Goal: Task Accomplishment & Management: Use online tool/utility

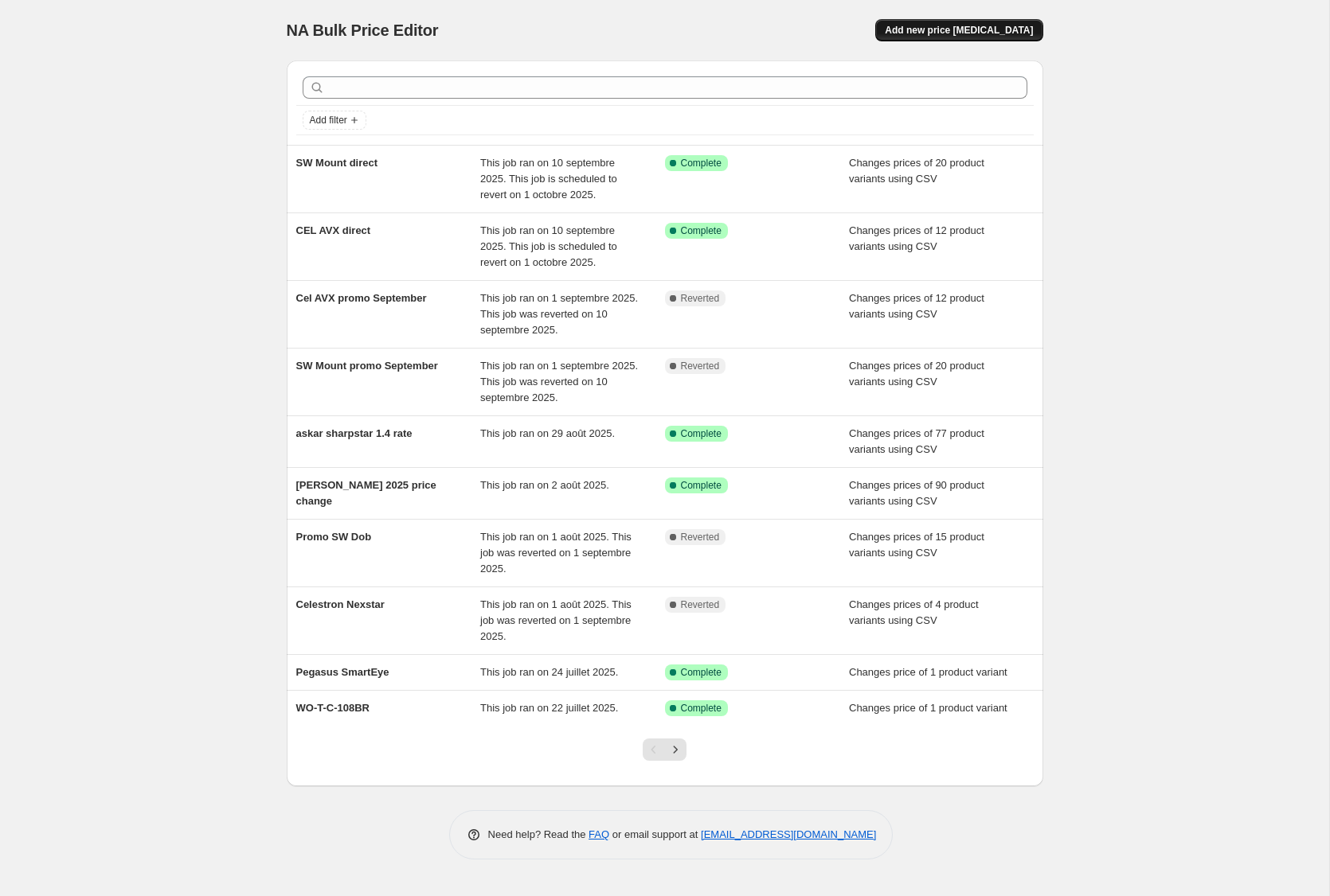
click at [932, 25] on span "Add new price [MEDICAL_DATA]" at bounding box center [958, 30] width 148 height 13
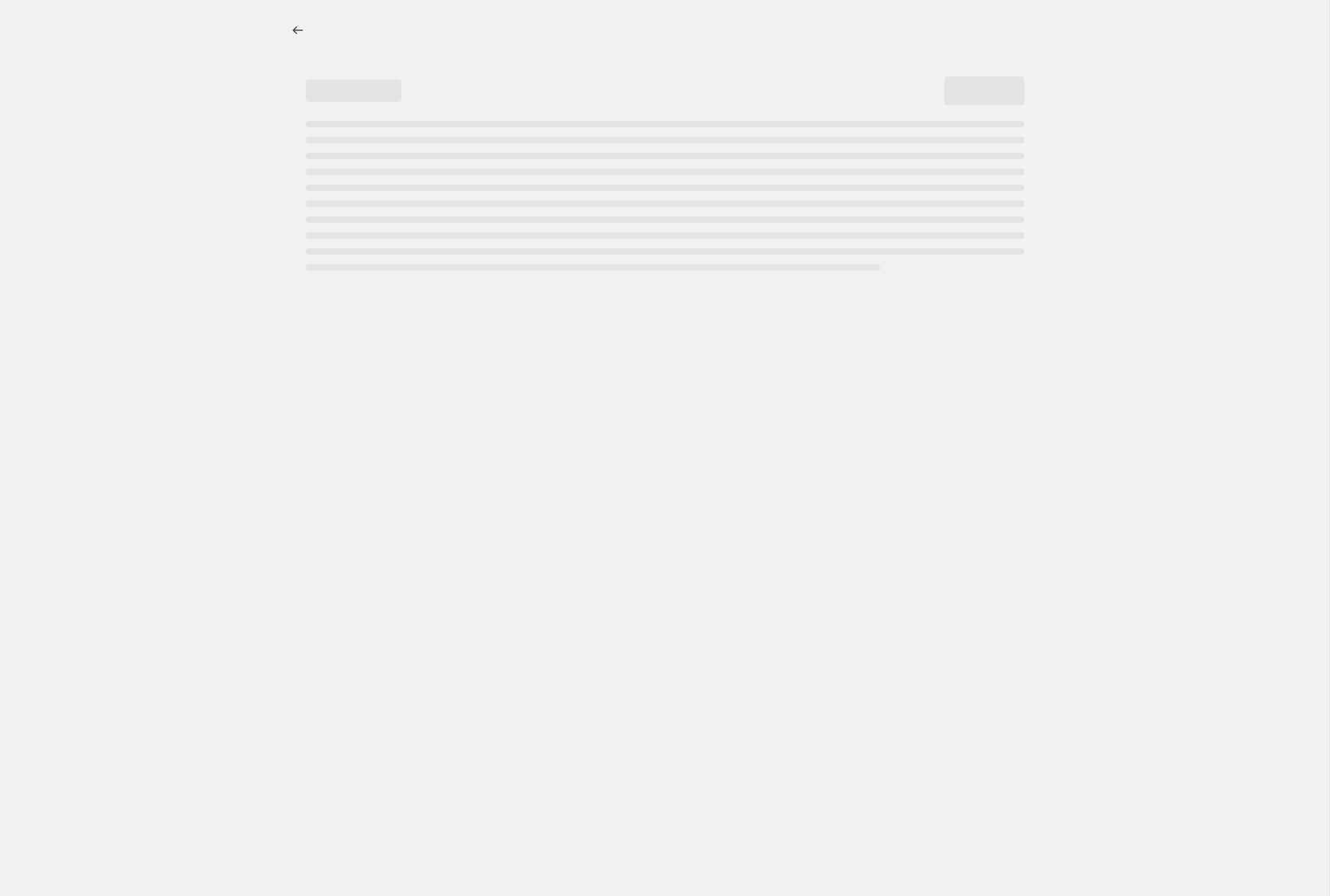
select select "percentage"
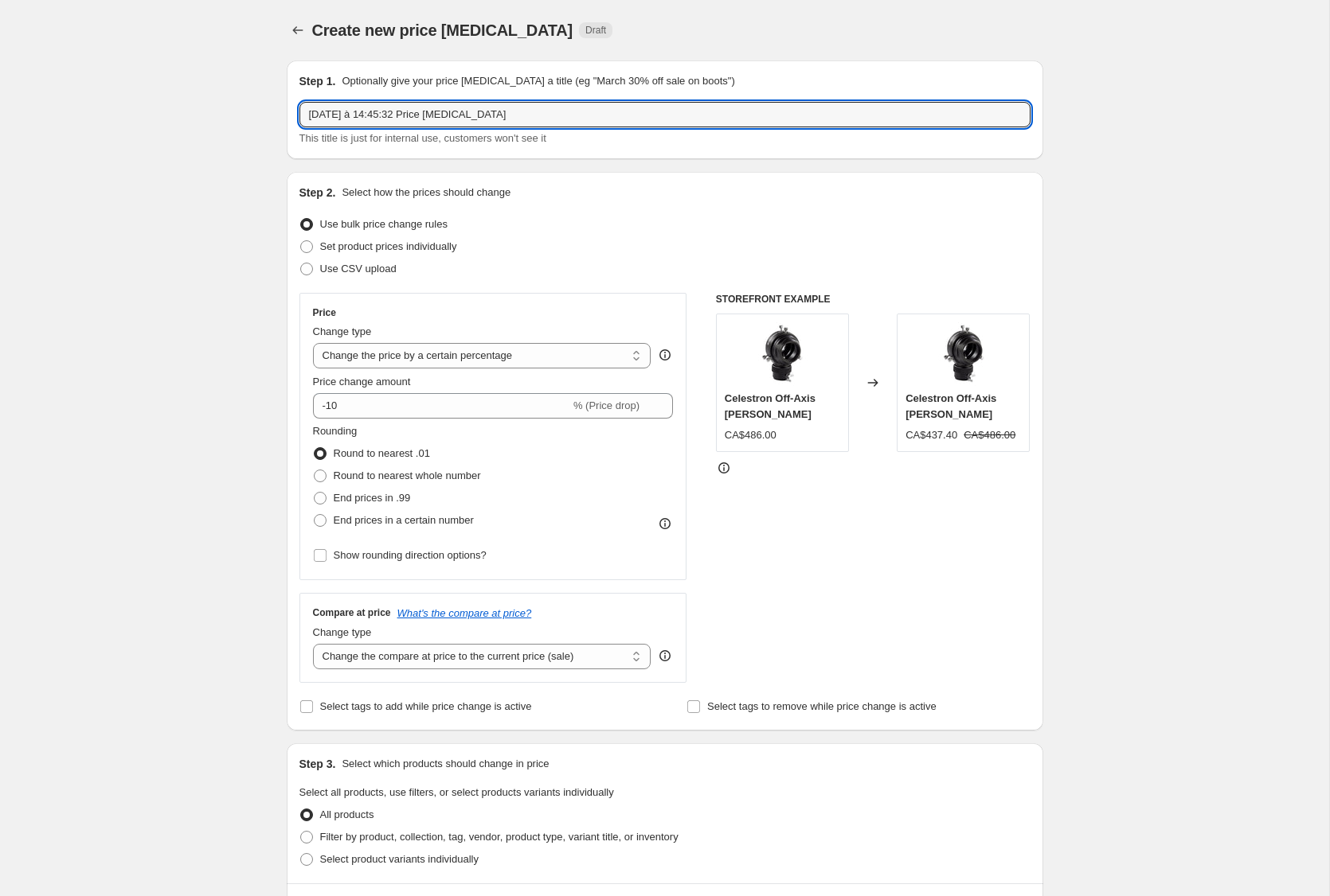
drag, startPoint x: 375, startPoint y: 105, endPoint x: 261, endPoint y: 102, distance: 114.0
click at [261, 102] on div "Create new price [MEDICAL_DATA]. This page is ready Create new price [MEDICAL_D…" at bounding box center [664, 842] width 1329 height 1686
type input "Micfoc"
click at [425, 248] on span "Set product prices individually" at bounding box center [389, 246] width 137 height 12
click at [301, 241] on input "Set product prices individually" at bounding box center [300, 240] width 1 height 1
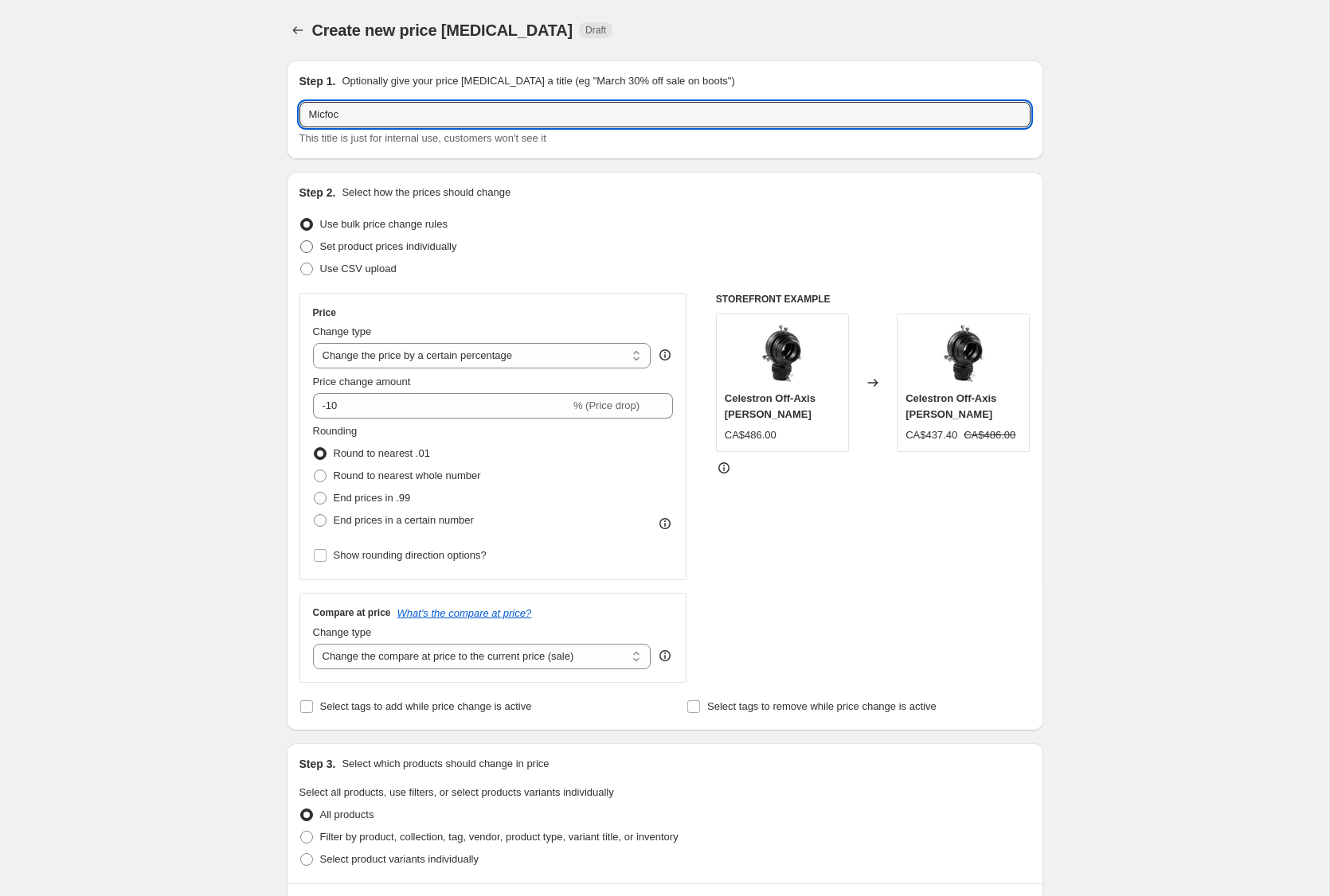
radio input "true"
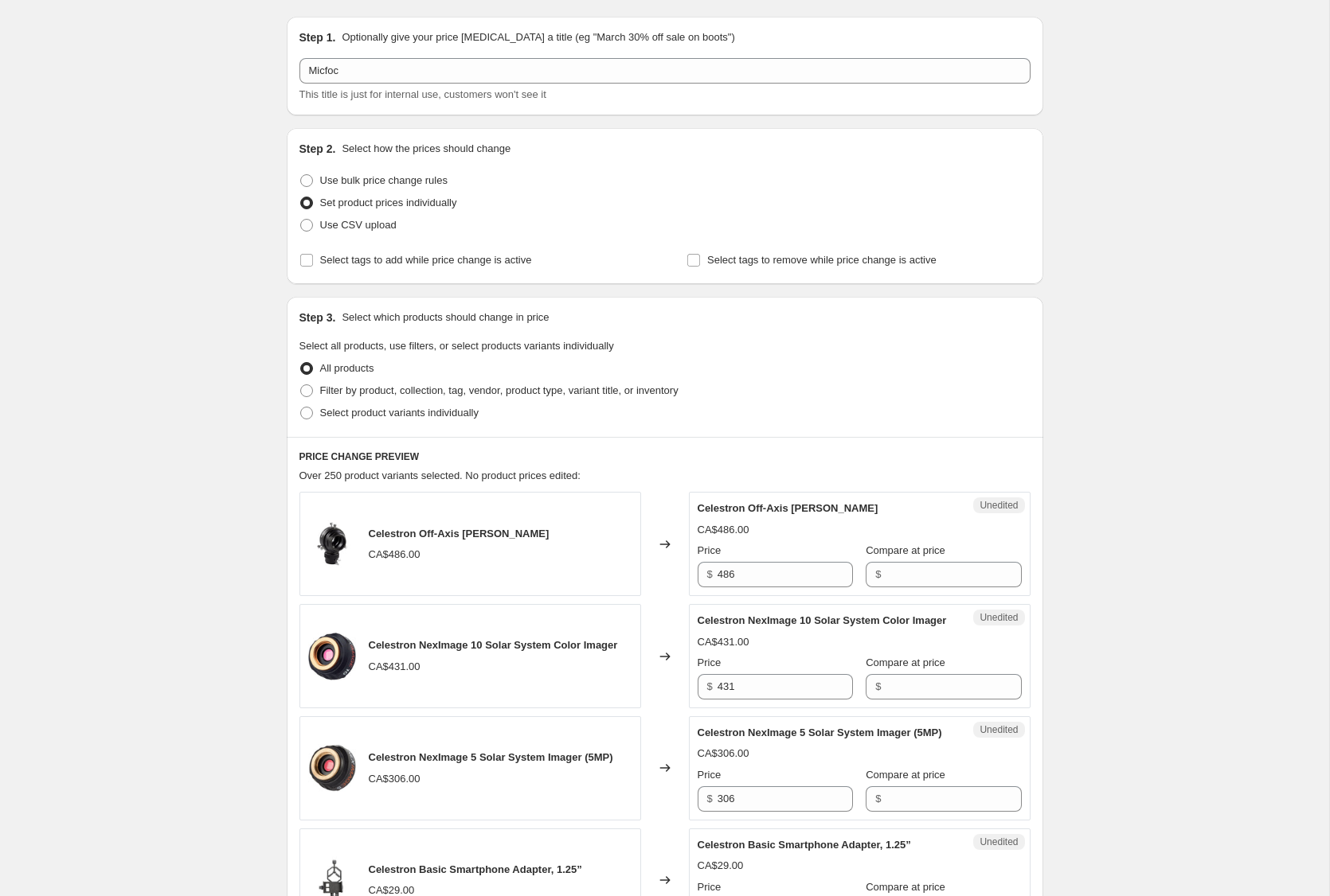
scroll to position [49, 0]
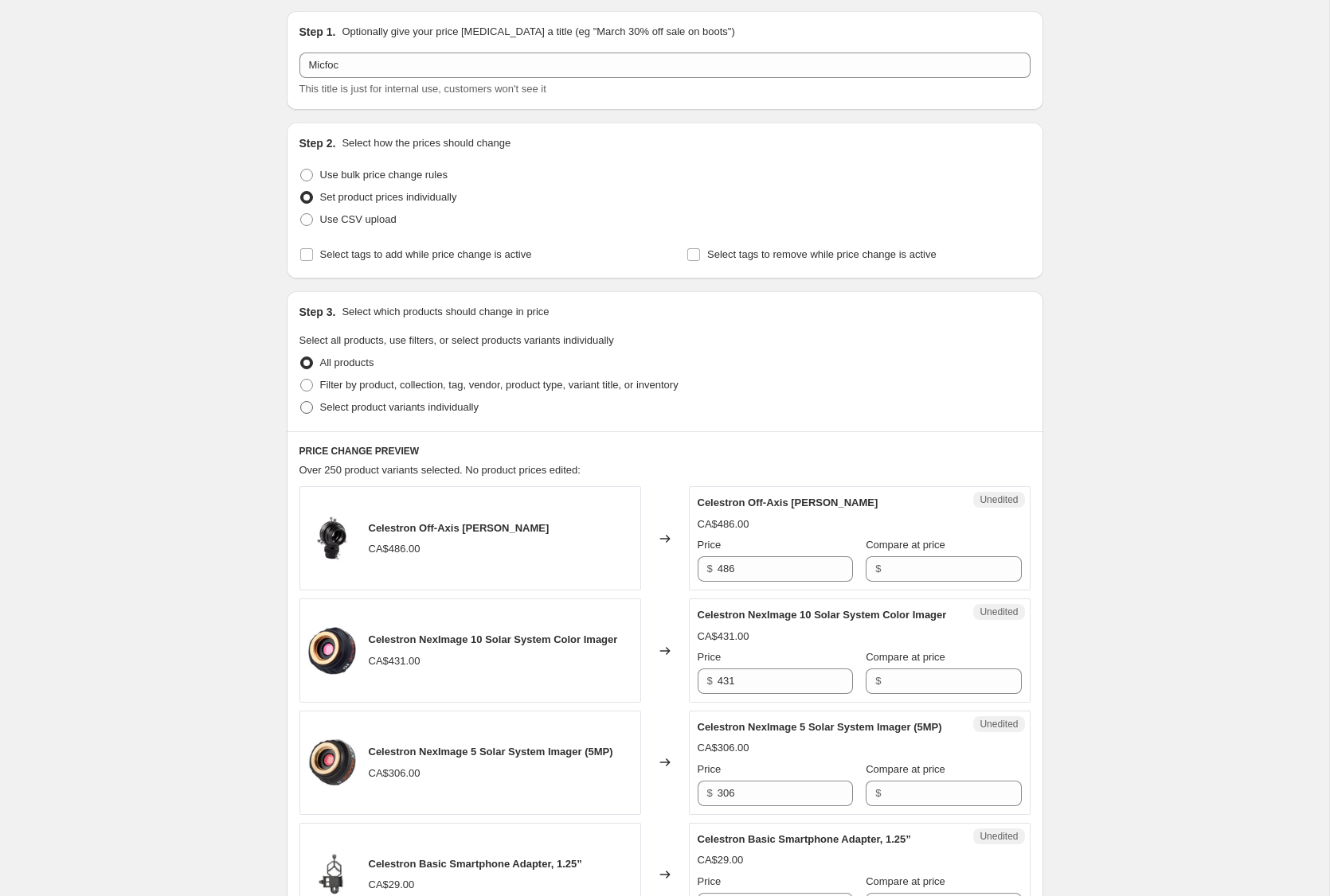
click at [463, 412] on span "Select product variants individually" at bounding box center [399, 407] width 158 height 12
click at [301, 402] on input "Select product variants individually" at bounding box center [300, 401] width 1 height 1
radio input "true"
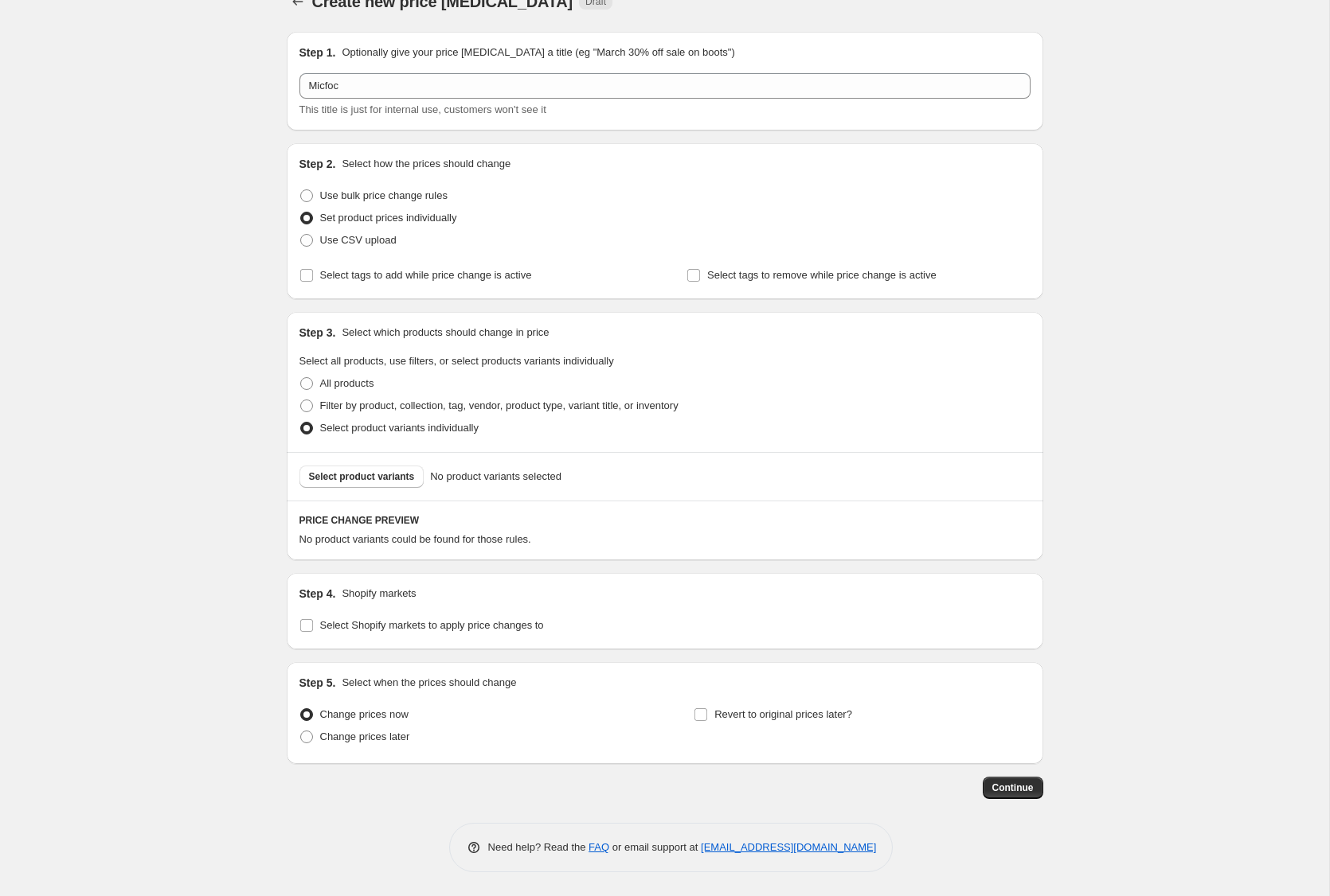
scroll to position [28, 0]
click at [363, 487] on button "Select product variants" at bounding box center [361, 476] width 125 height 23
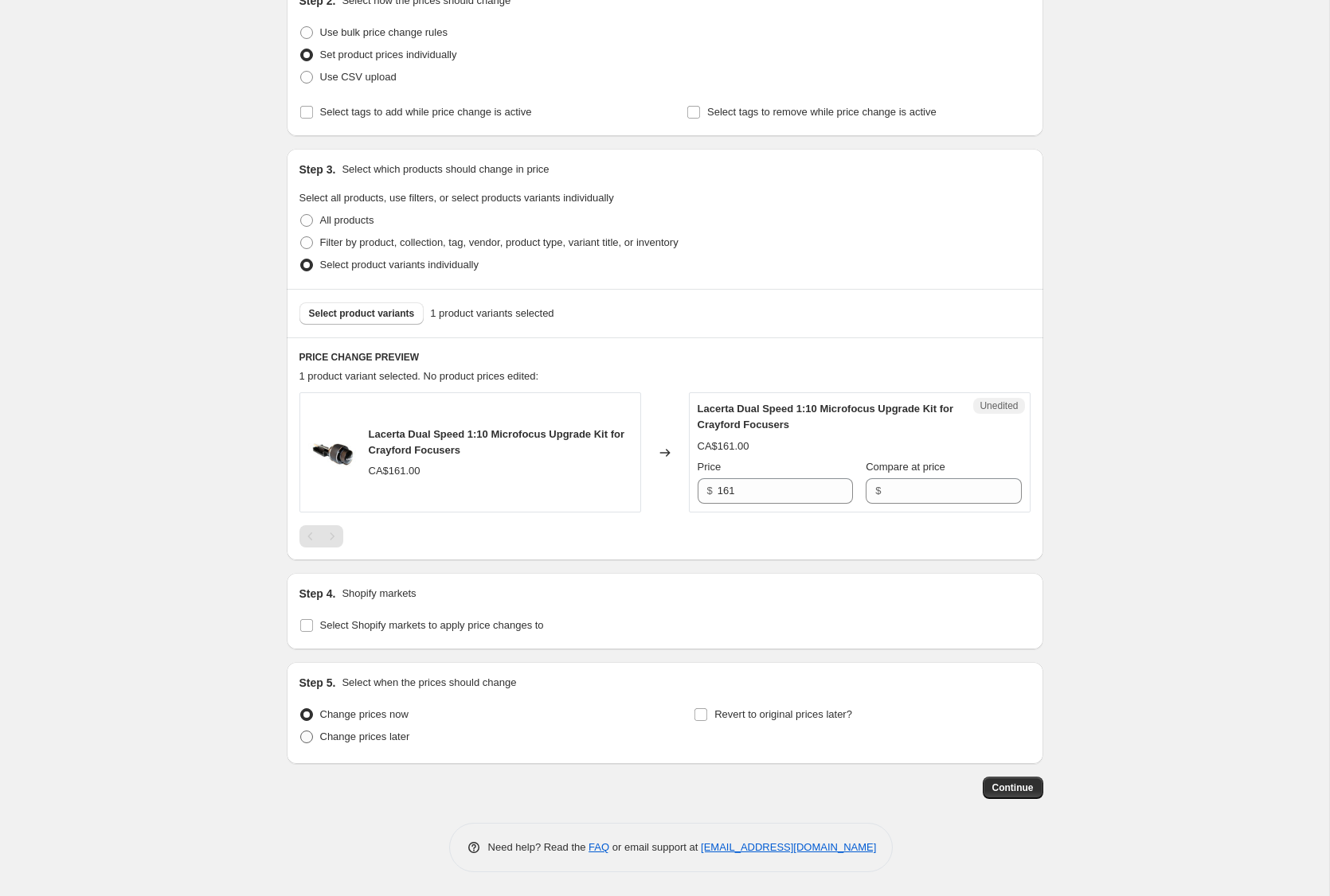
scroll to position [192, 0]
click at [352, 630] on span "Select Shopify markets to apply price changes to" at bounding box center [431, 626] width 224 height 12
click at [313, 630] on input "Select Shopify markets to apply price changes to" at bounding box center [306, 626] width 13 height 13
checkbox input "true"
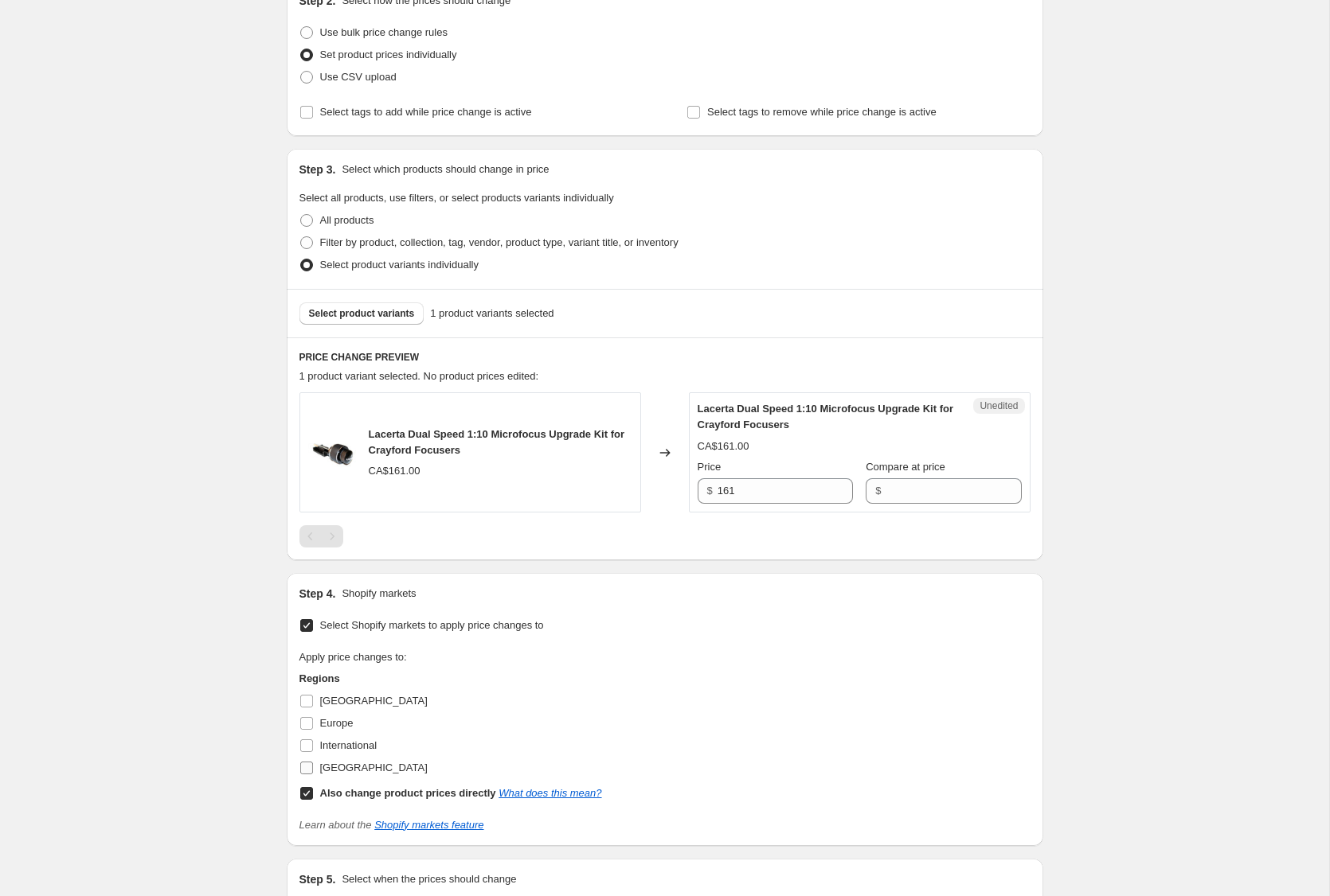
drag, startPoint x: 336, startPoint y: 768, endPoint x: 318, endPoint y: 780, distance: 21.6
click at [336, 768] on span "[GEOGRAPHIC_DATA]" at bounding box center [374, 768] width 107 height 12
click at [313, 768] on input "[GEOGRAPHIC_DATA]" at bounding box center [306, 768] width 13 height 13
checkbox input "true"
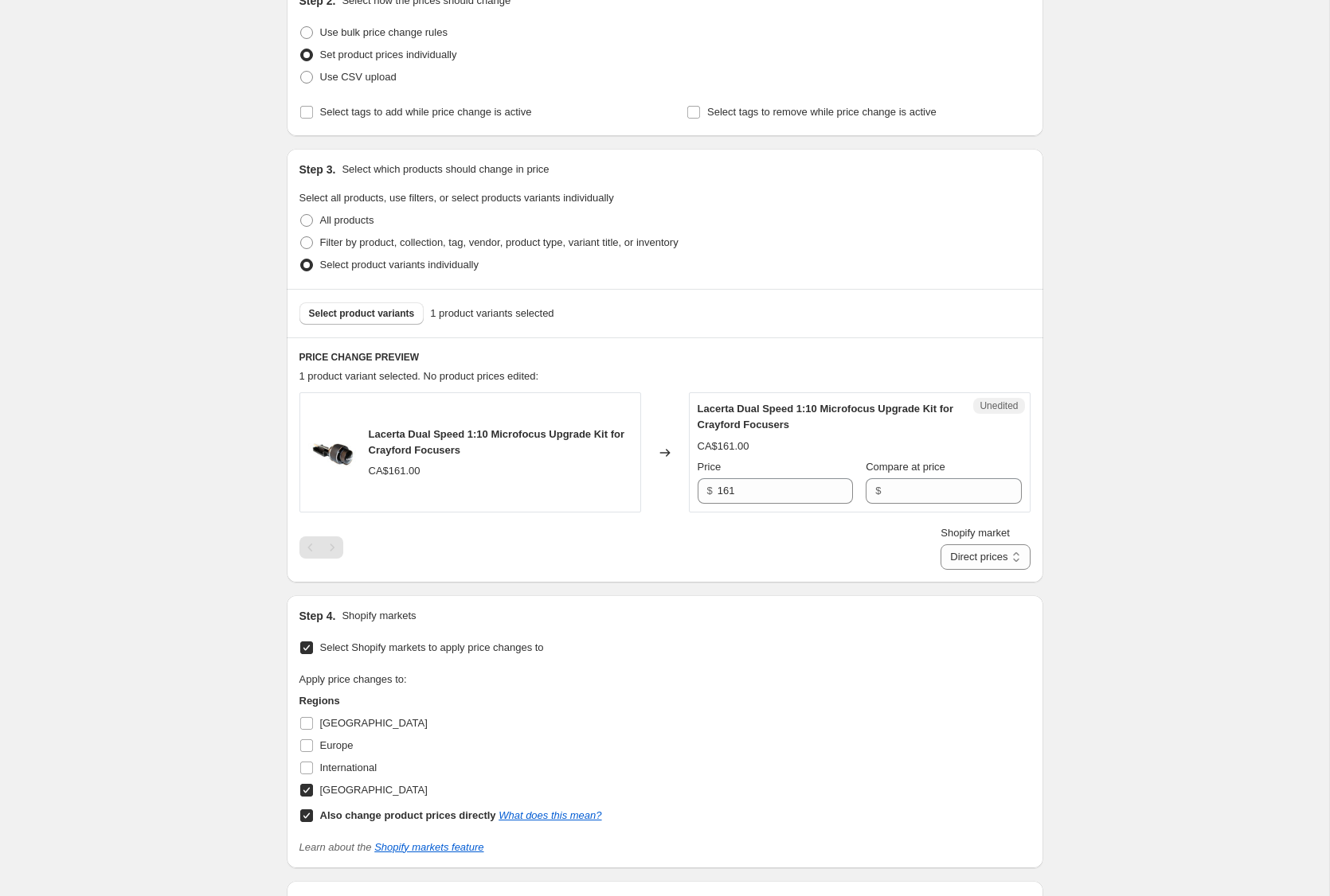
click at [313, 817] on span at bounding box center [306, 816] width 14 height 14
click at [313, 817] on input "Also change product prices directly What does this mean?" at bounding box center [306, 816] width 13 height 13
checkbox input "false"
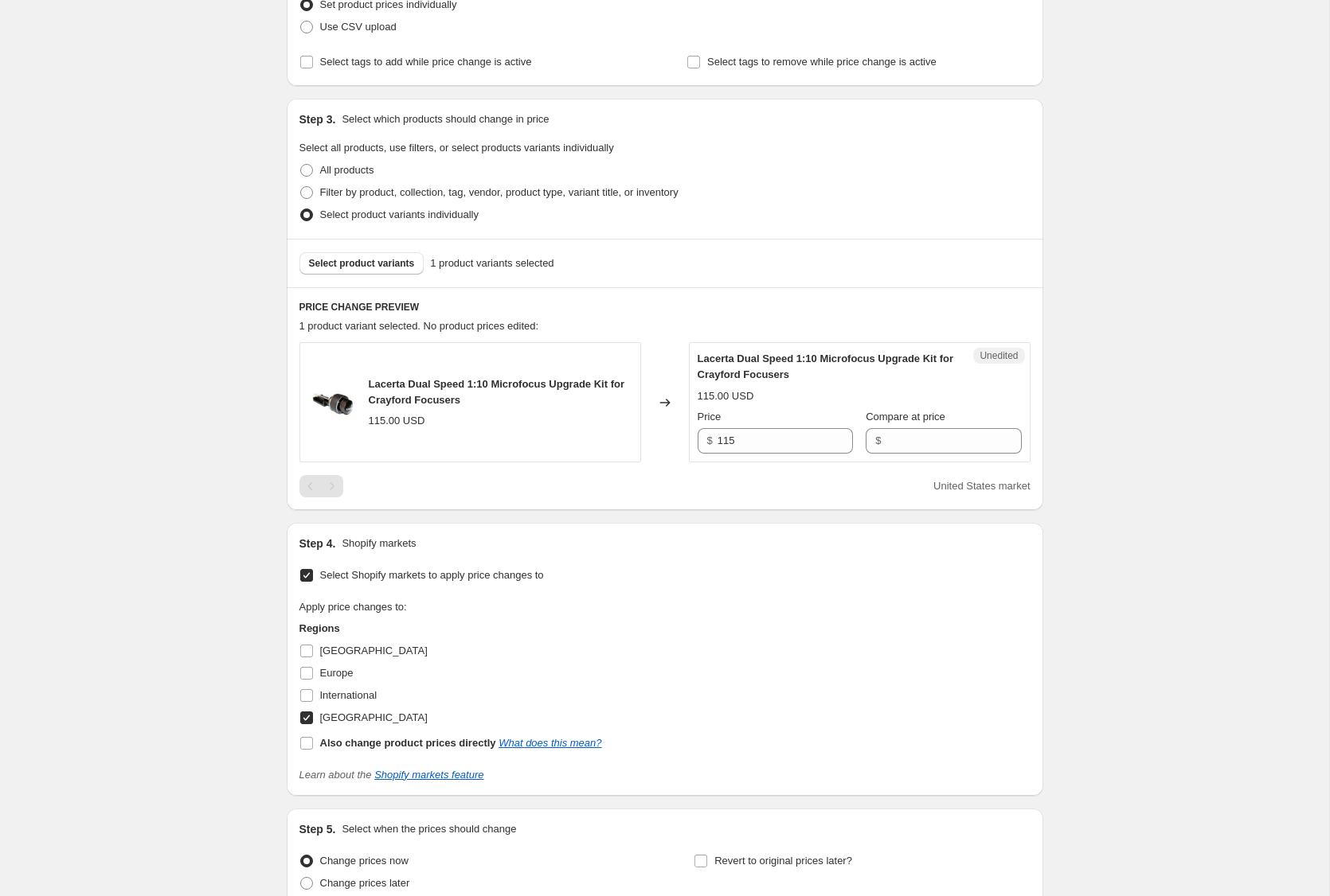
scroll to position [175, 0]
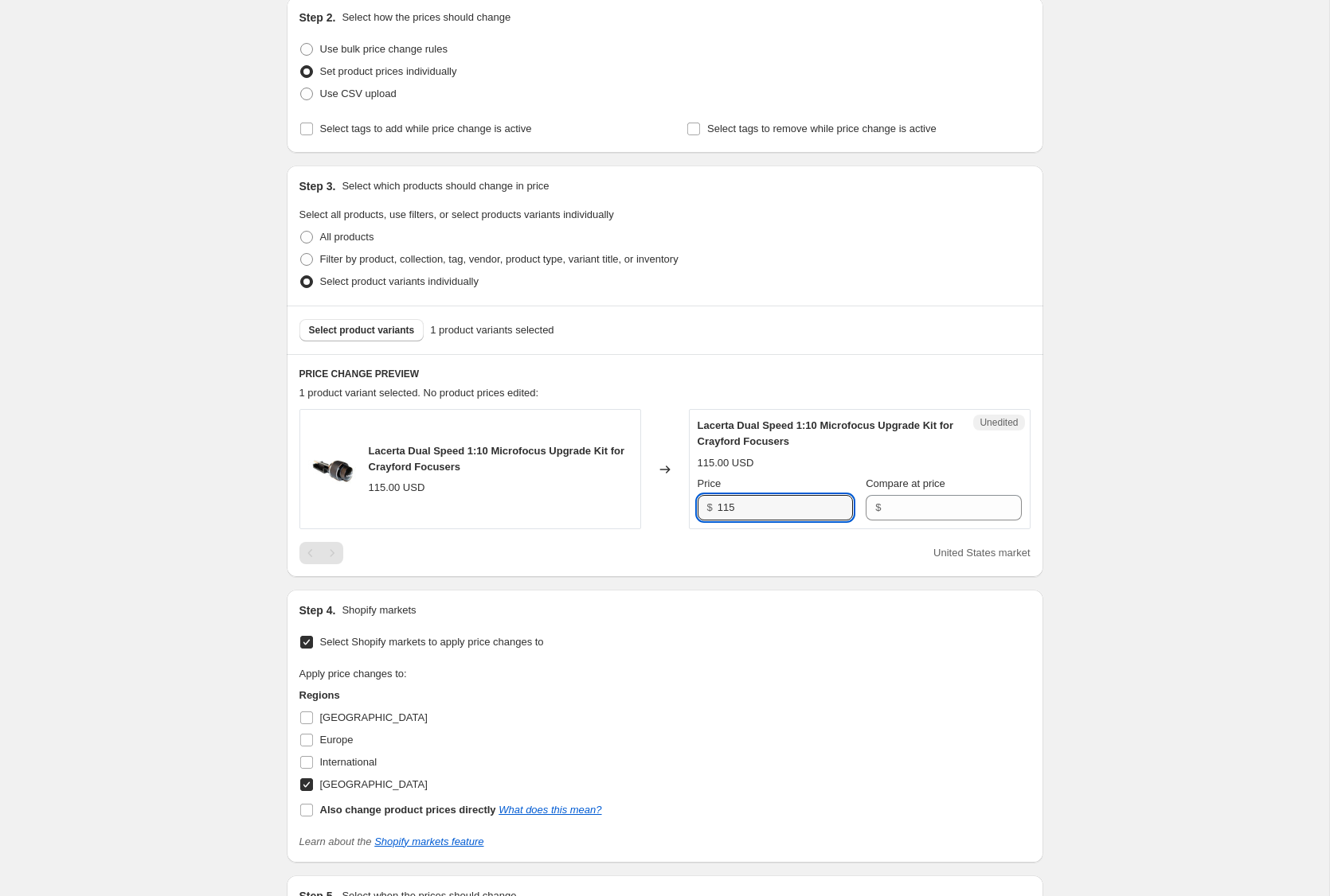
drag, startPoint x: 733, startPoint y: 510, endPoint x: 969, endPoint y: 523, distance: 236.4
click at [713, 506] on div "$ 115" at bounding box center [775, 507] width 155 height 25
drag, startPoint x: 961, startPoint y: 508, endPoint x: 839, endPoint y: 498, distance: 122.4
click at [954, 507] on input "Compare at price" at bounding box center [953, 507] width 136 height 25
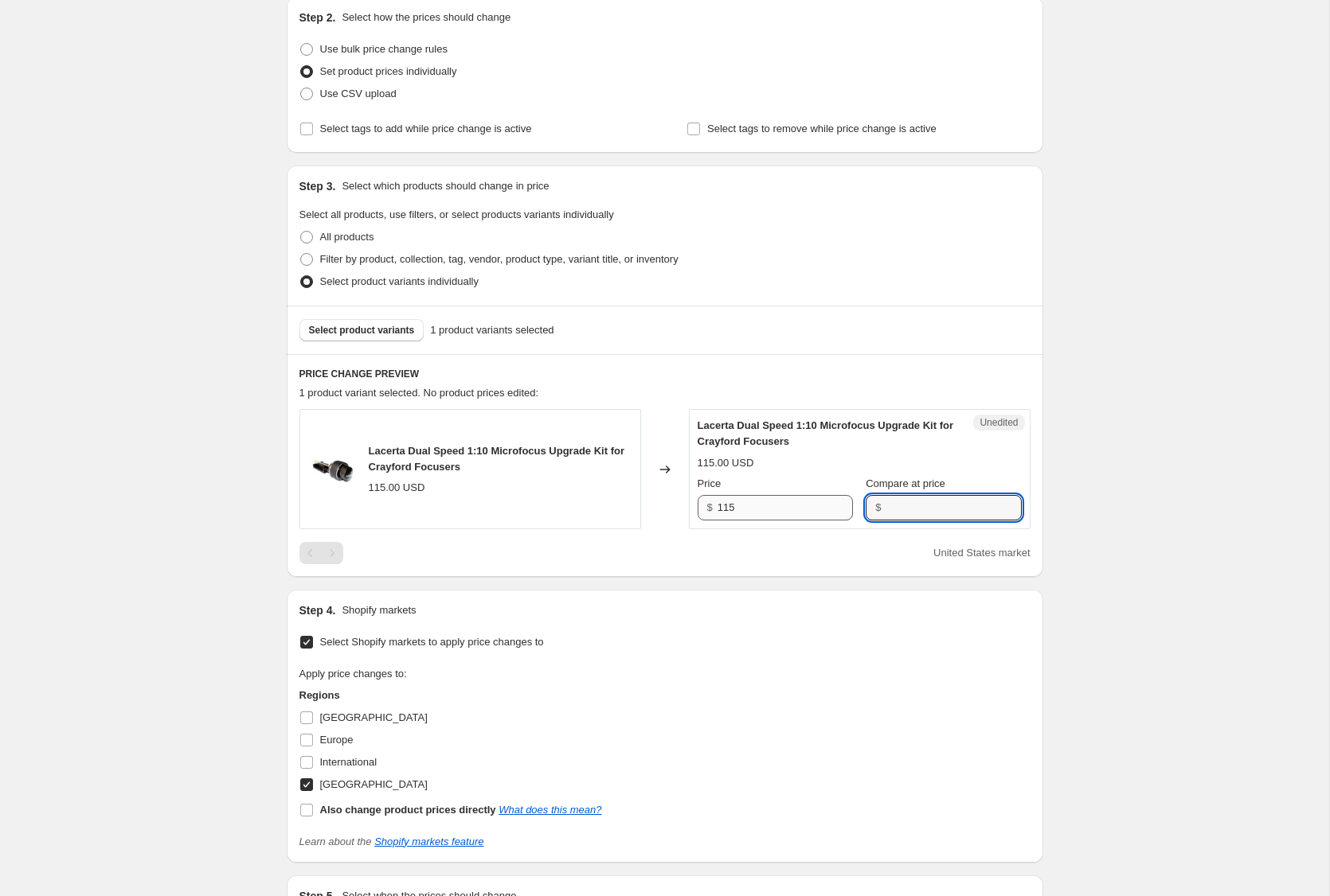
paste input "115"
type input "115"
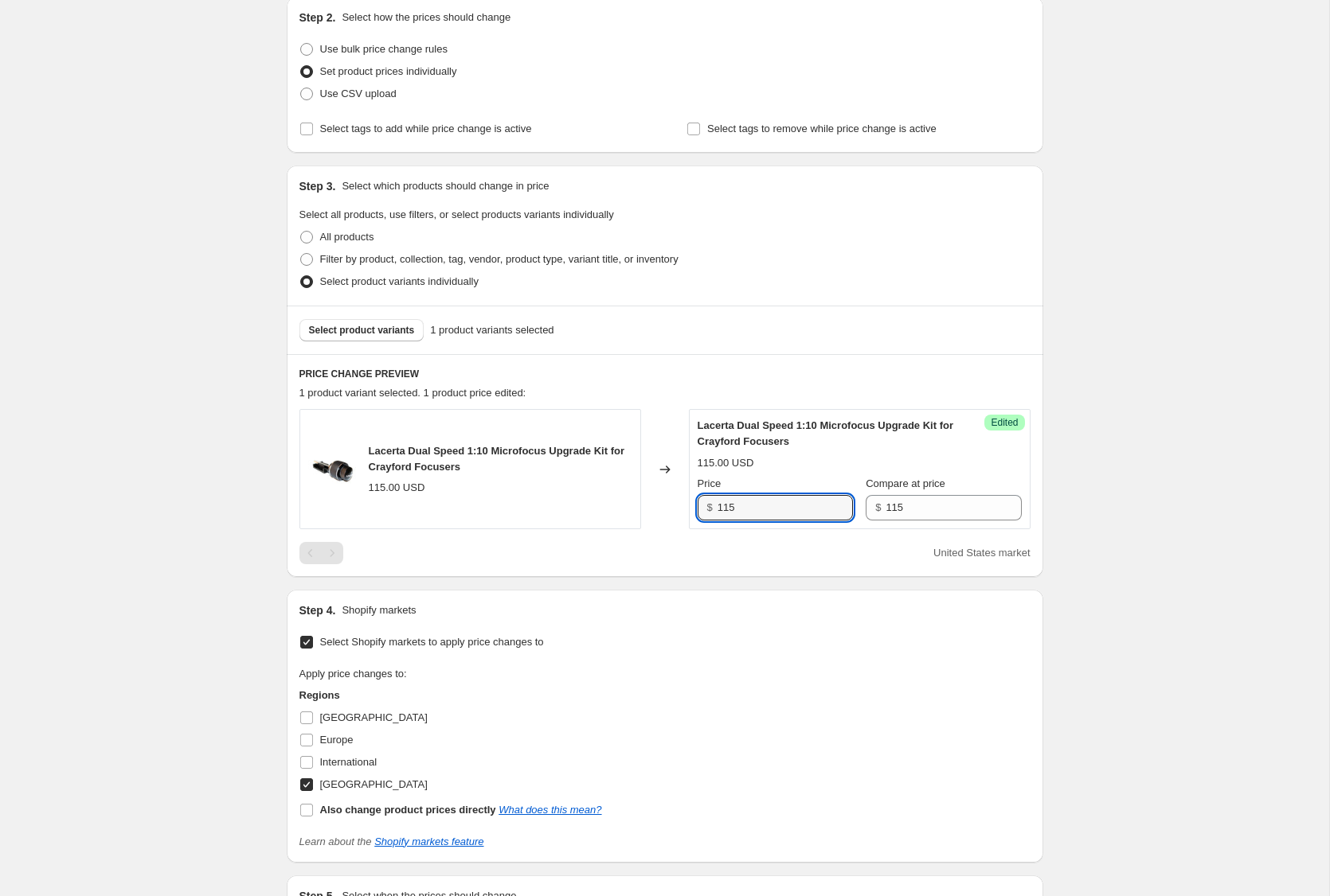
drag, startPoint x: 749, startPoint y: 508, endPoint x: 691, endPoint y: 504, distance: 58.1
click at [691, 504] on div "Success Edited Lacerta Dual Speed 1:10 Microfocus Upgrade Kit for Crayford Focu…" at bounding box center [859, 470] width 342 height 121
type input "105"
click at [1132, 492] on div "Create new price [MEDICAL_DATA]. This page is ready Create new price [MEDICAL_D…" at bounding box center [664, 467] width 1329 height 1285
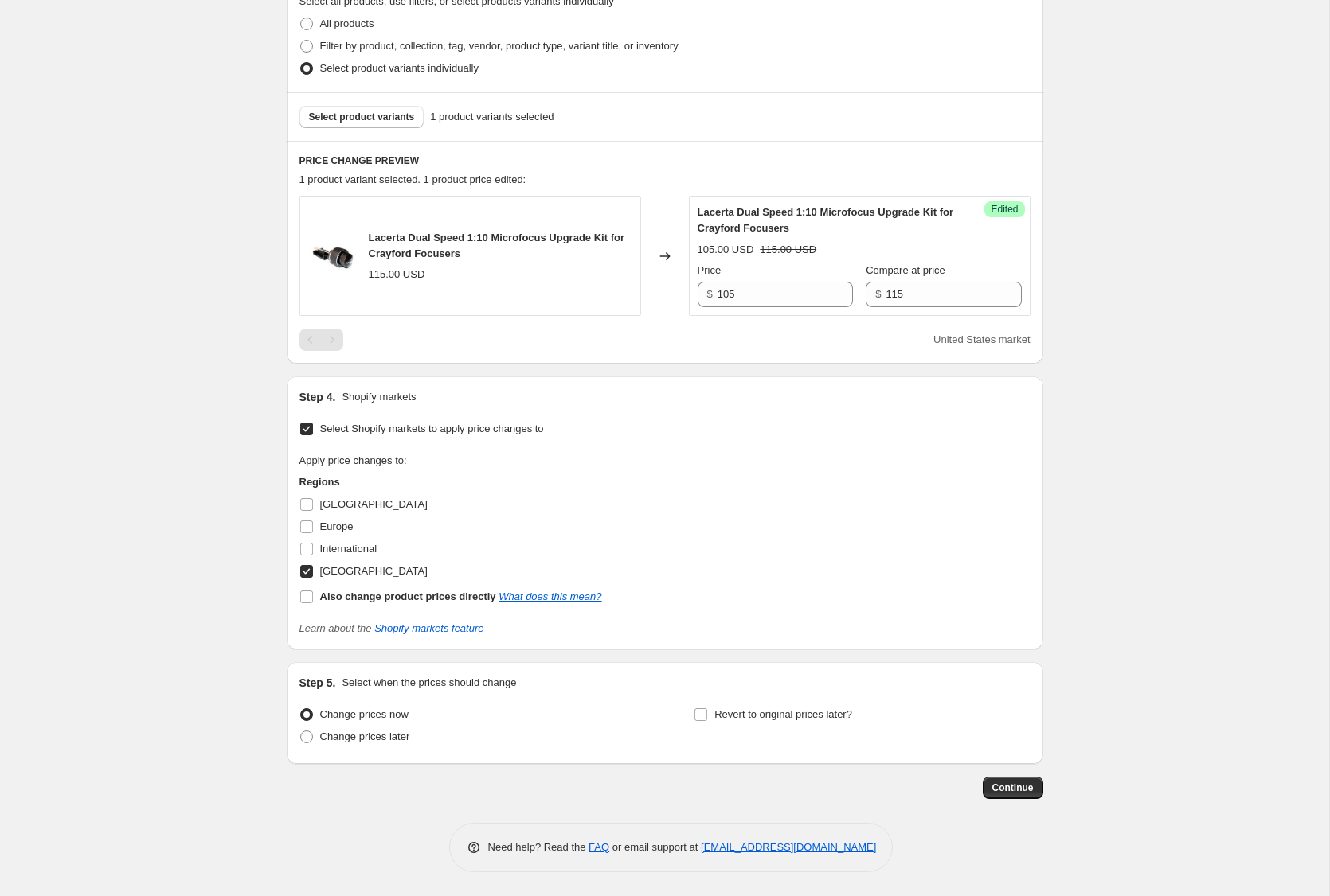
scroll to position [389, 0]
click at [1023, 797] on button "Continue" at bounding box center [1013, 788] width 60 height 23
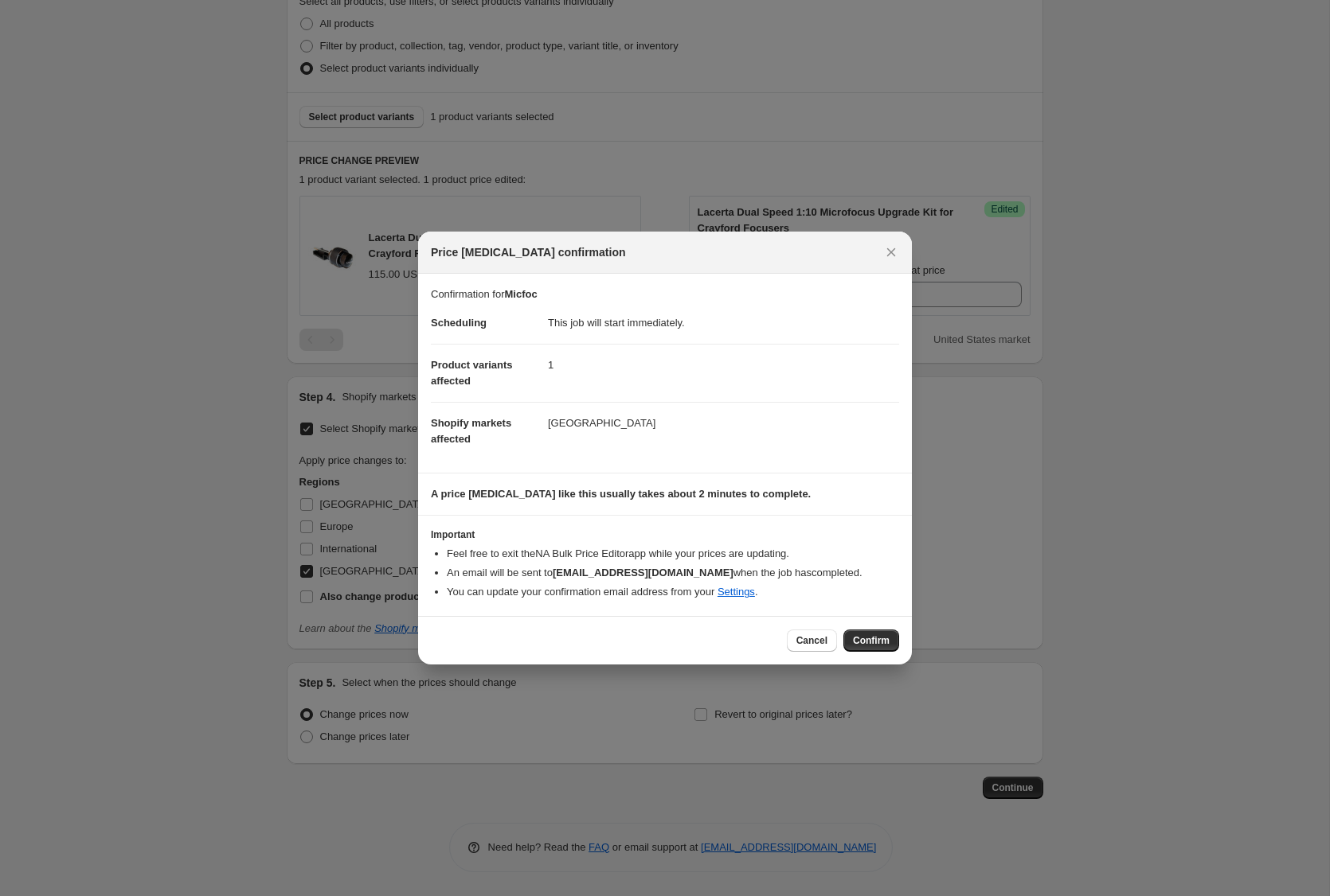
click at [872, 637] on span "Confirm" at bounding box center [871, 641] width 37 height 13
